Goal: Information Seeking & Learning: Find specific page/section

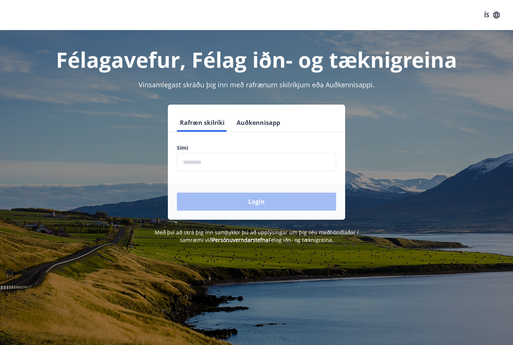
click at [242, 162] on input "phone" at bounding box center [256, 162] width 159 height 18
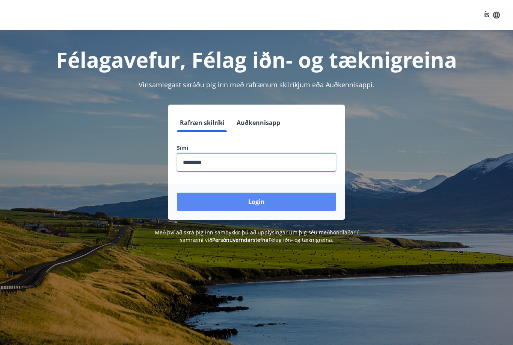
type input "********"
click at [294, 196] on button "Login" at bounding box center [256, 201] width 159 height 18
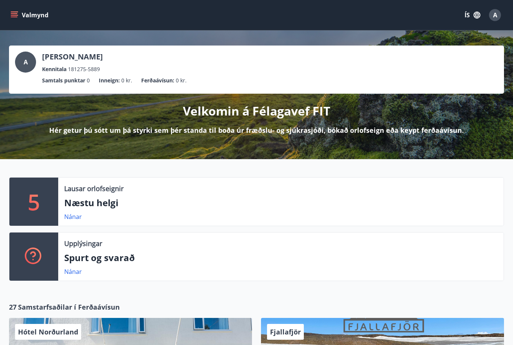
click at [13, 14] on icon "menu" at bounding box center [14, 13] width 7 height 1
click at [164, 255] on p "Spurt og svarað" at bounding box center [281, 257] width 434 height 13
click at [30, 63] on div "A" at bounding box center [25, 61] width 21 height 21
click at [23, 60] on div "A" at bounding box center [25, 61] width 21 height 21
click at [27, 62] on span "A" at bounding box center [26, 62] width 4 height 8
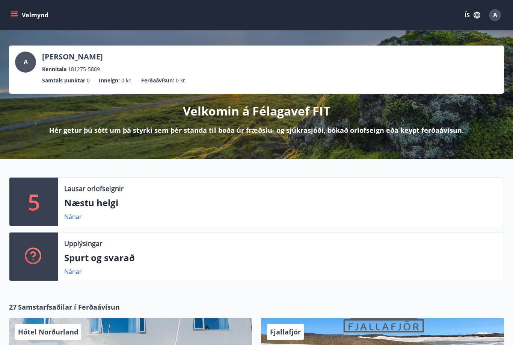
click at [19, 20] on button "Valmynd" at bounding box center [30, 15] width 42 height 14
click at [324, 54] on div "A Atli Freyr Steinþórsson Kennitala 181275-5889" at bounding box center [256, 62] width 483 height 22
click at [493, 17] on span "A" at bounding box center [495, 15] width 4 height 8
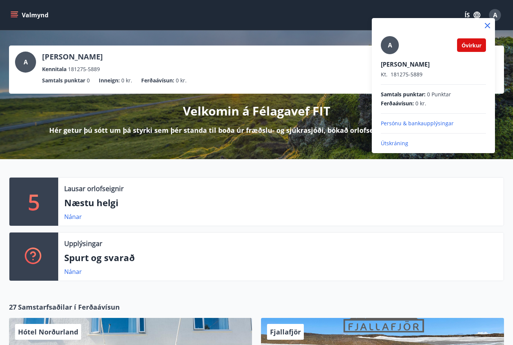
click at [308, 140] on div at bounding box center [256, 172] width 513 height 345
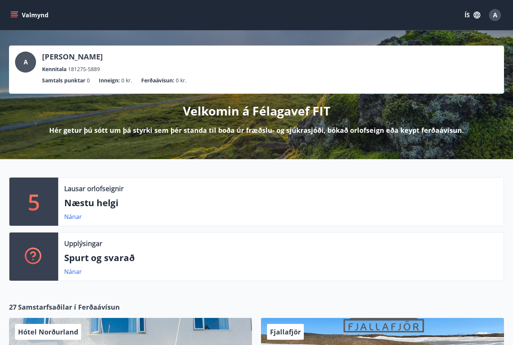
click at [490, 16] on div "A" at bounding box center [495, 15] width 12 height 12
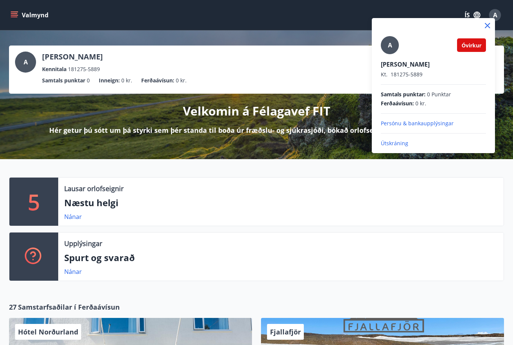
click at [487, 73] on div "A Óvirkur Atli Freyr Steinþórsson Kt. 181275-5889 Samtals punktar : 0 Punktar F…" at bounding box center [433, 82] width 123 height 129
click at [473, 45] on span "Óvirkur" at bounding box center [472, 45] width 20 height 7
click at [505, 131] on div at bounding box center [256, 172] width 513 height 345
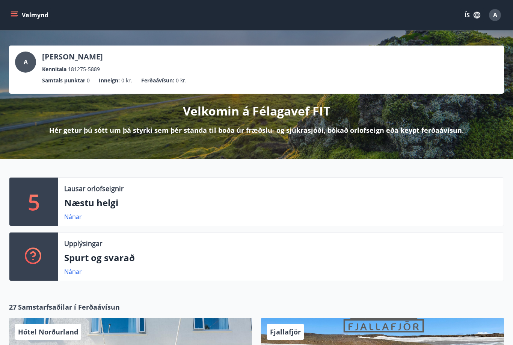
click at [479, 17] on icon "button" at bounding box center [477, 15] width 8 height 8
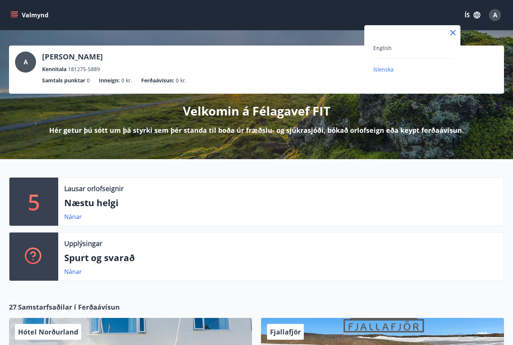
click at [503, 115] on div at bounding box center [256, 172] width 513 height 345
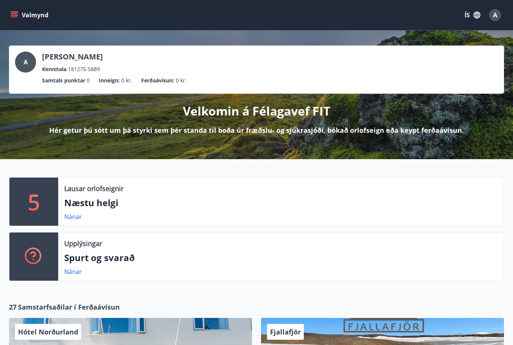
click at [468, 14] on button "ÍS" at bounding box center [473, 15] width 24 height 14
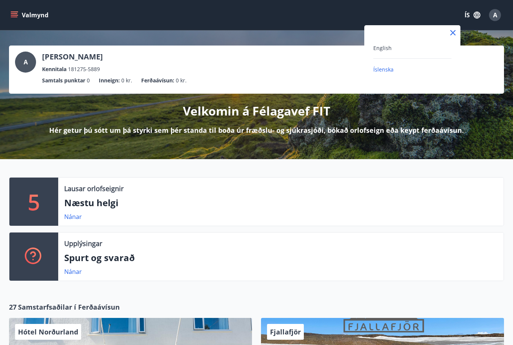
click at [494, 131] on div at bounding box center [256, 172] width 513 height 345
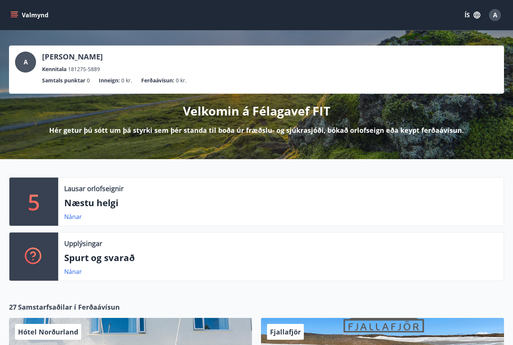
click at [8, 21] on div "Valmynd ÍS A" at bounding box center [256, 15] width 513 height 30
click at [21, 18] on button "Valmynd" at bounding box center [30, 15] width 42 height 14
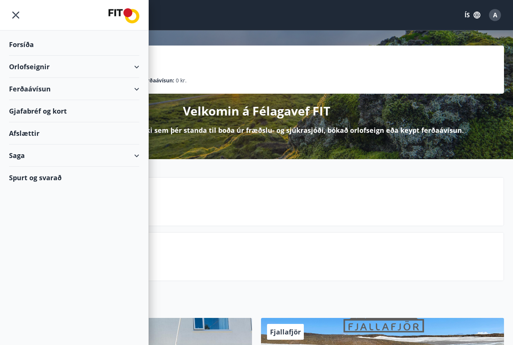
click at [28, 182] on div "Spurt og svarað" at bounding box center [74, 177] width 130 height 22
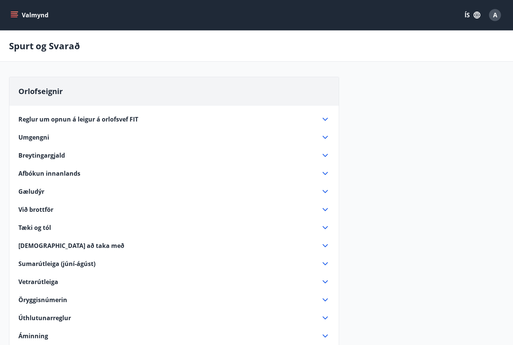
click at [18, 16] on button "Valmynd" at bounding box center [30, 15] width 42 height 14
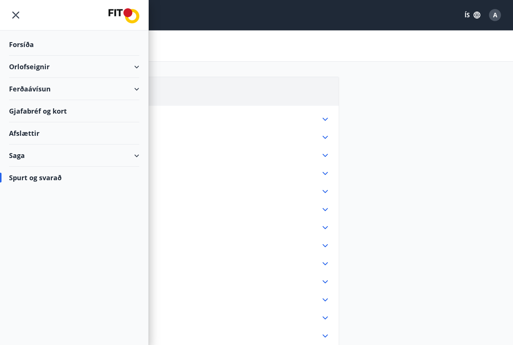
click at [19, 45] on div "Forsíða" at bounding box center [74, 44] width 130 height 22
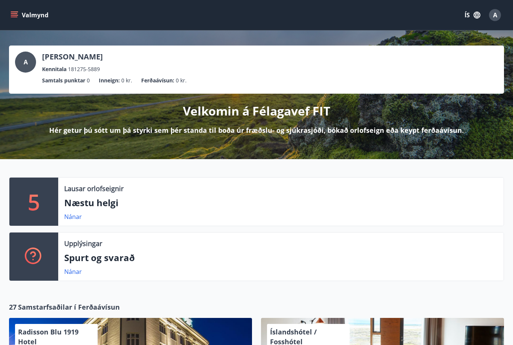
click at [24, 66] on div "A" at bounding box center [25, 61] width 21 height 21
click at [12, 15] on icon "menu" at bounding box center [15, 15] width 8 height 8
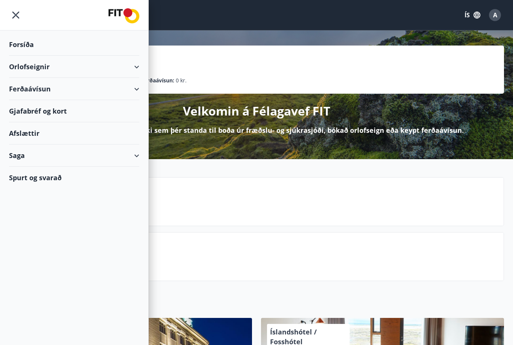
click at [15, 151] on div "Saga" at bounding box center [74, 155] width 130 height 22
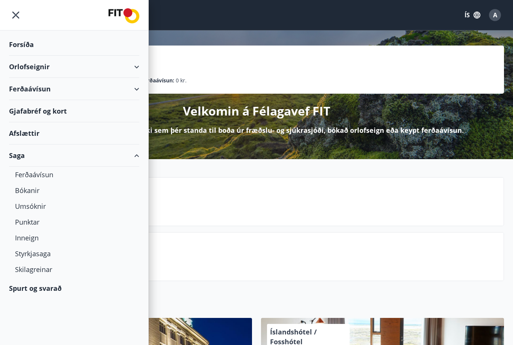
click at [35, 289] on div "Spurt og svarað" at bounding box center [74, 288] width 130 height 22
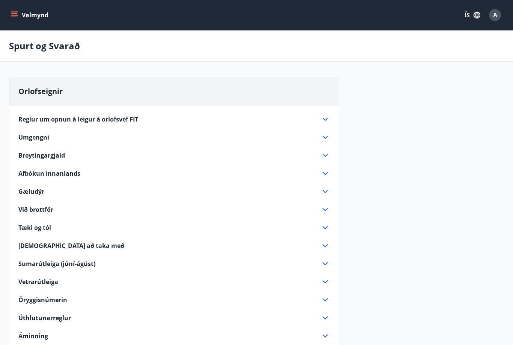
click at [24, 20] on button "Valmynd" at bounding box center [30, 15] width 42 height 14
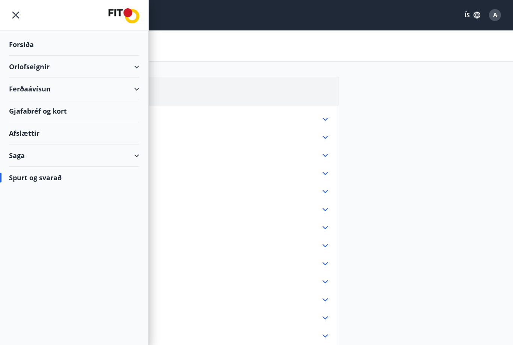
click at [18, 181] on div "Spurt og svarað" at bounding box center [74, 177] width 130 height 22
click at [15, 179] on div "Spurt og svarað" at bounding box center [74, 177] width 130 height 22
click at [26, 180] on div "Spurt og svarað" at bounding box center [74, 177] width 130 height 22
click at [454, 210] on div "Orlofseignir Reglur um opnun á leigur á orlofsvef FIT Tímabilið Janúar - maí (þ…" at bounding box center [256, 331] width 495 height 510
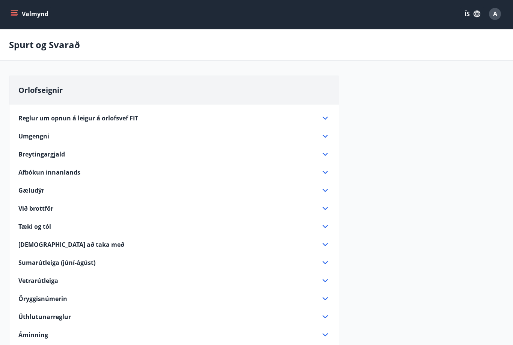
click at [30, 226] on span "Tæki og tól" at bounding box center [34, 226] width 33 height 8
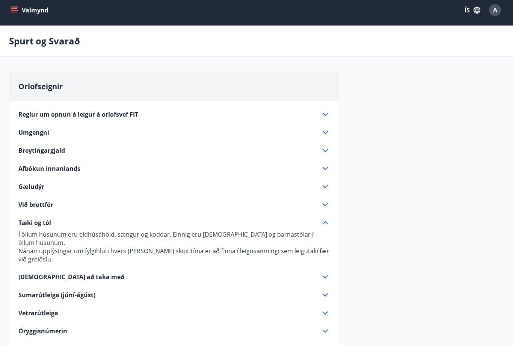
scroll to position [0, 0]
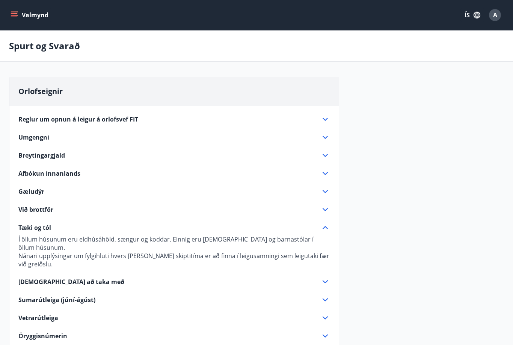
click at [456, 190] on div "Orlofseignir Reglur um opnun á leigur á orlofsvef FIT Tímabilið Janúar - maí (þ…" at bounding box center [256, 350] width 495 height 546
